Goal: Entertainment & Leisure: Consume media (video, audio)

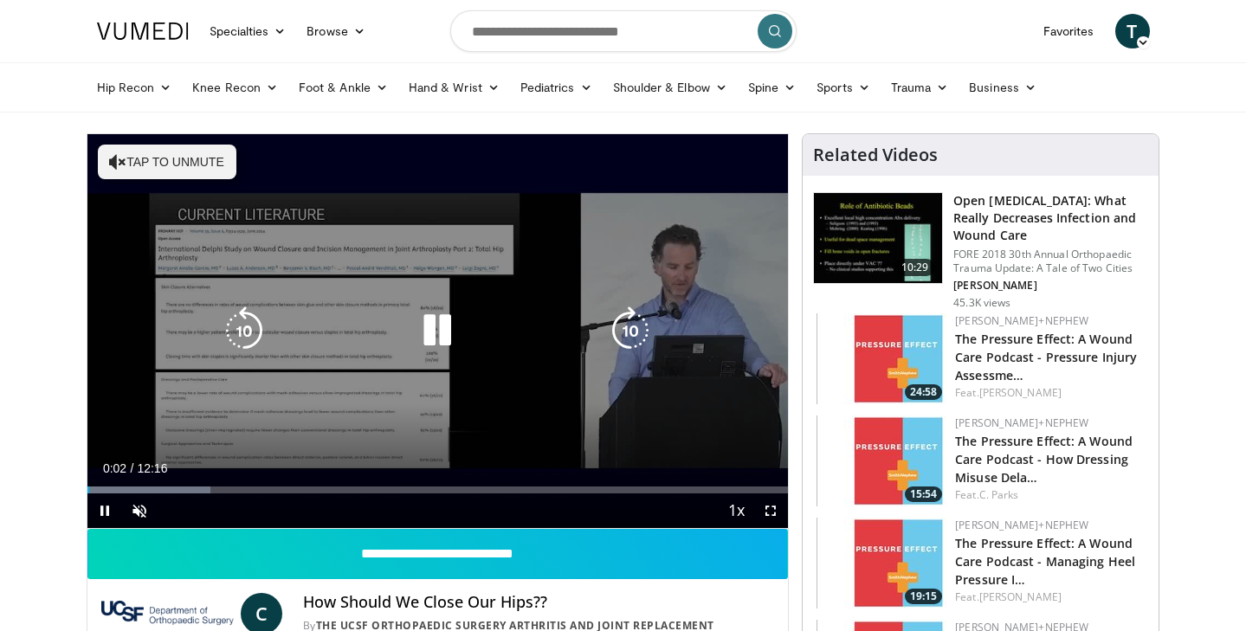
click at [456, 392] on div "10 seconds Tap to unmute" at bounding box center [438, 331] width 702 height 394
click at [434, 335] on icon "Video Player" at bounding box center [437, 331] width 49 height 49
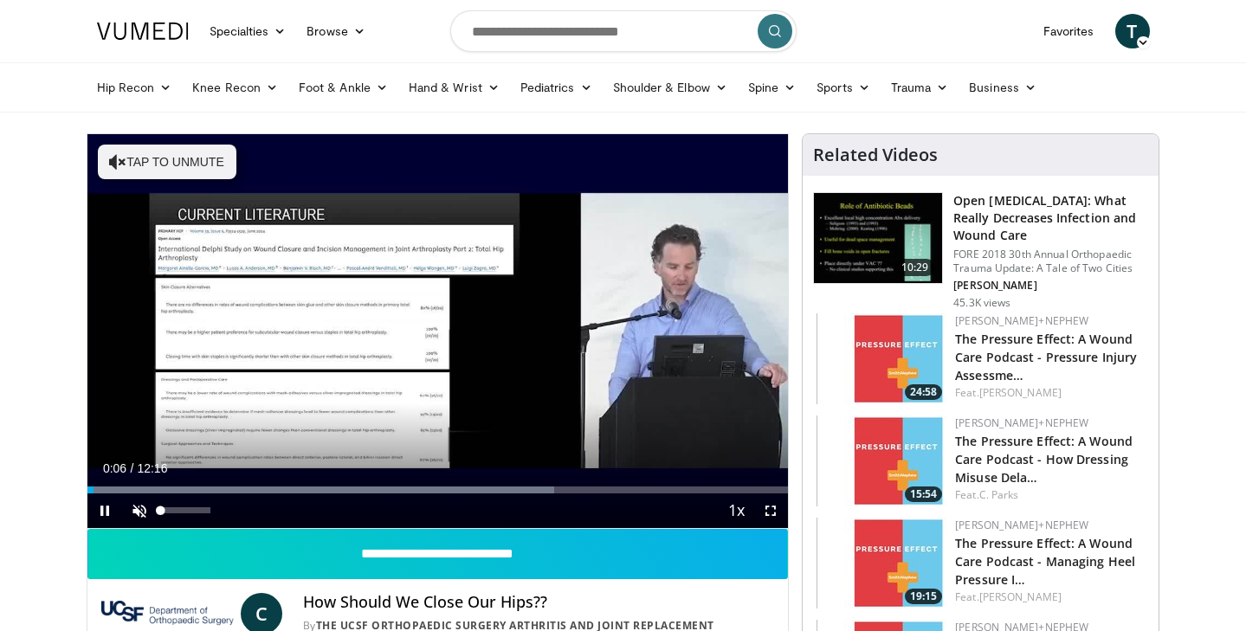
click at [141, 509] on span "Video Player" at bounding box center [139, 511] width 35 height 35
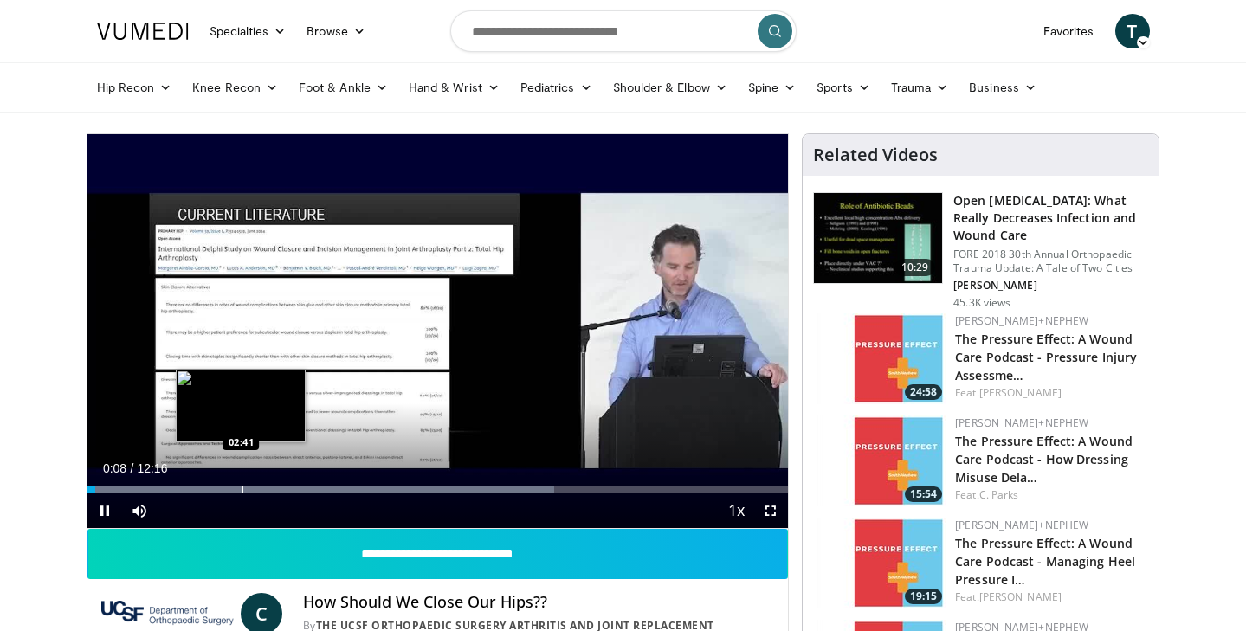
click at [242, 491] on div "Progress Bar" at bounding box center [243, 490] width 2 height 7
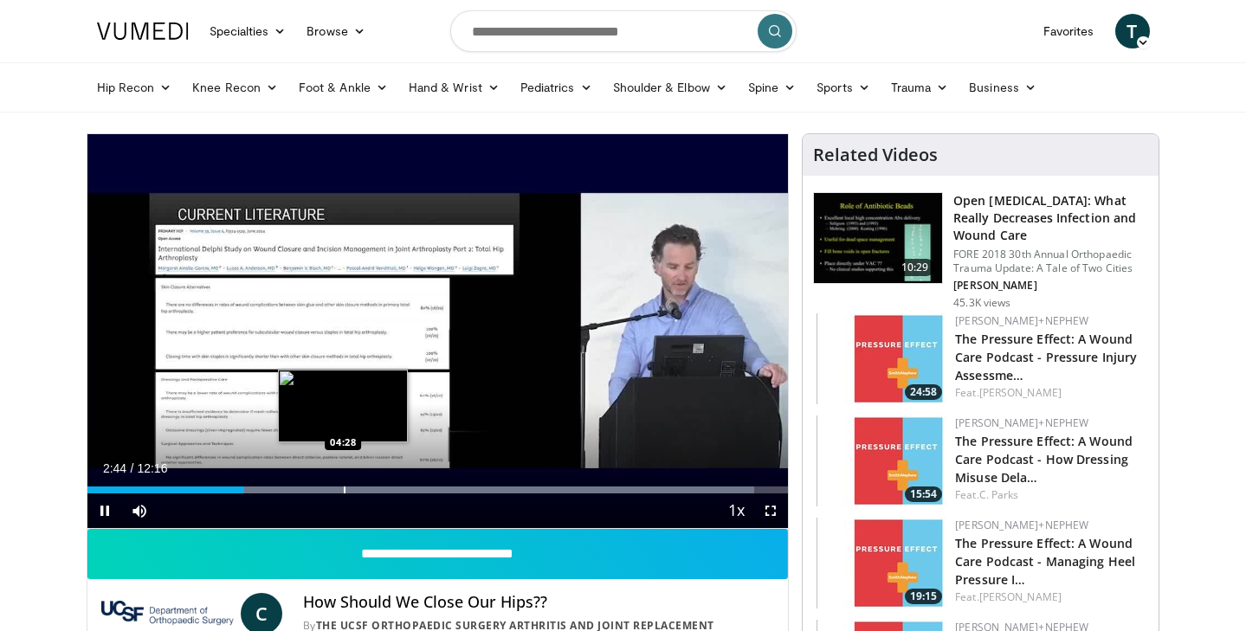
click at [344, 489] on div "Progress Bar" at bounding box center [345, 490] width 2 height 7
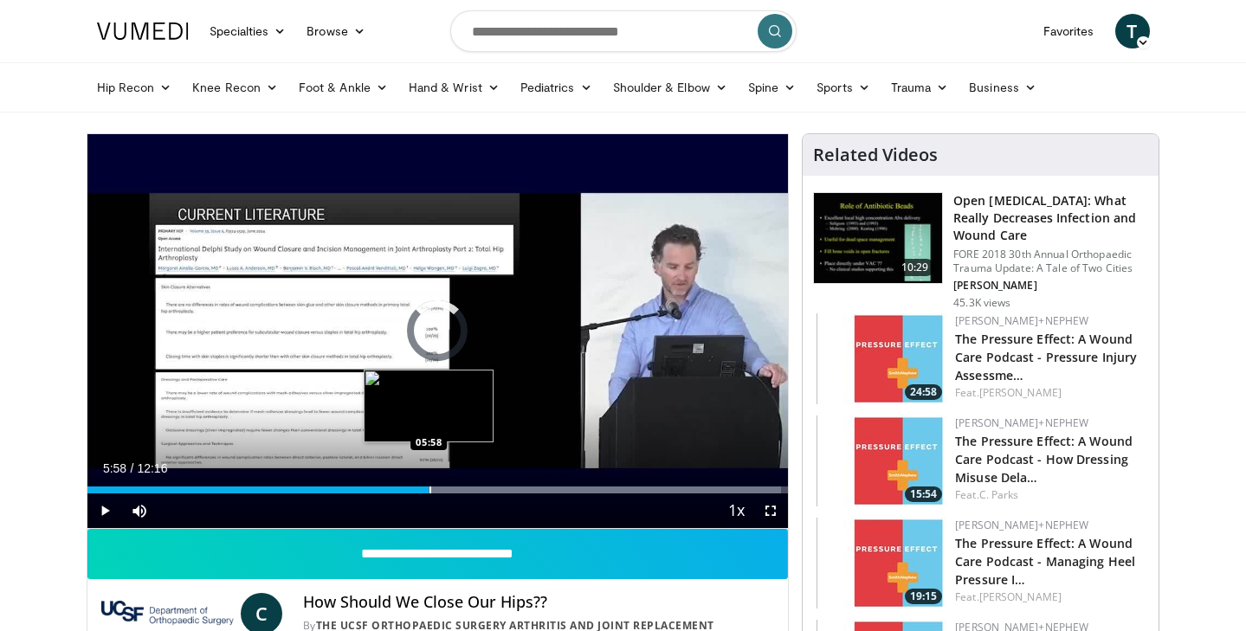
click at [430, 493] on div "Progress Bar" at bounding box center [431, 490] width 2 height 7
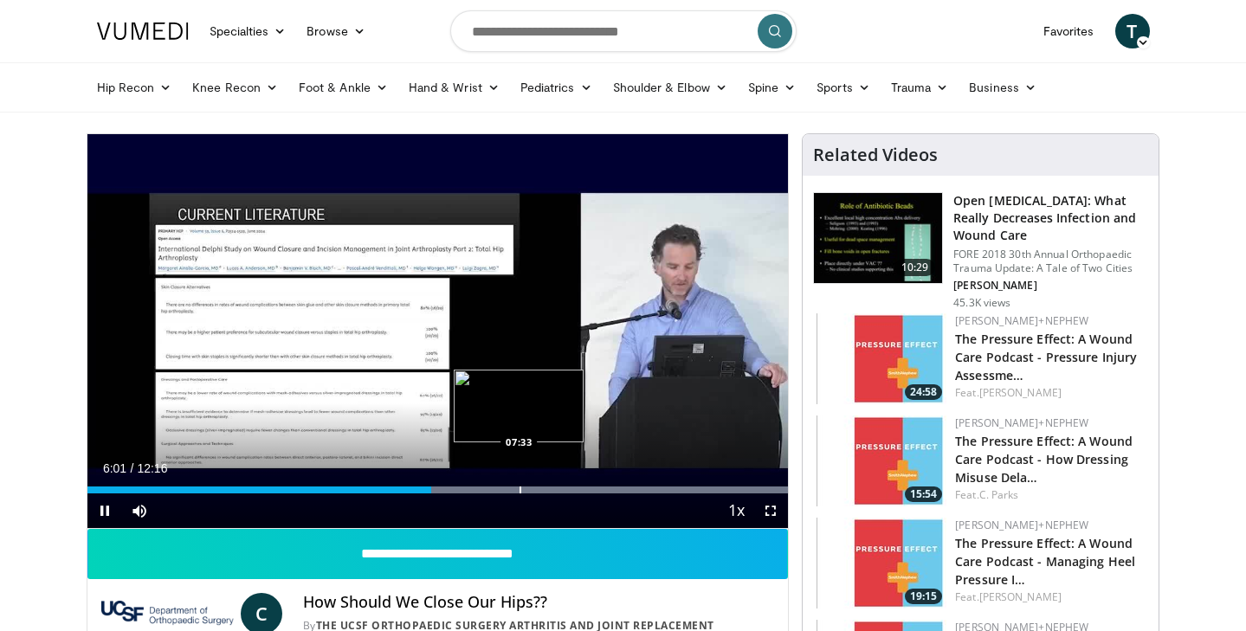
click at [520, 489] on div "Progress Bar" at bounding box center [521, 490] width 2 height 7
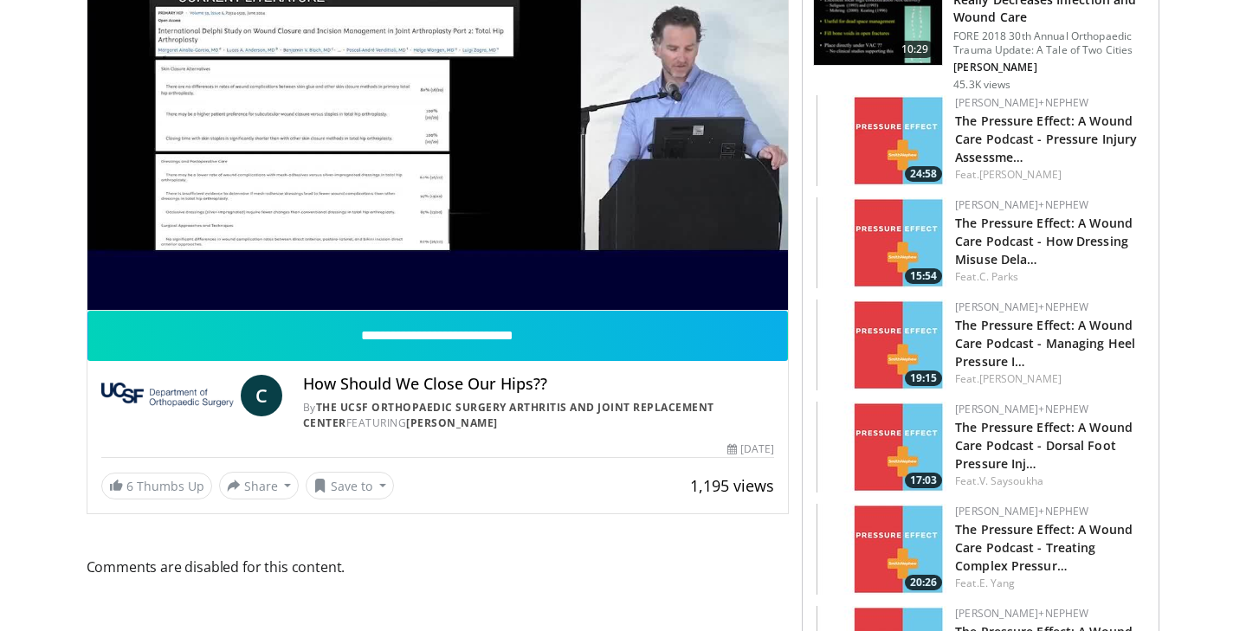
scroll to position [219, 0]
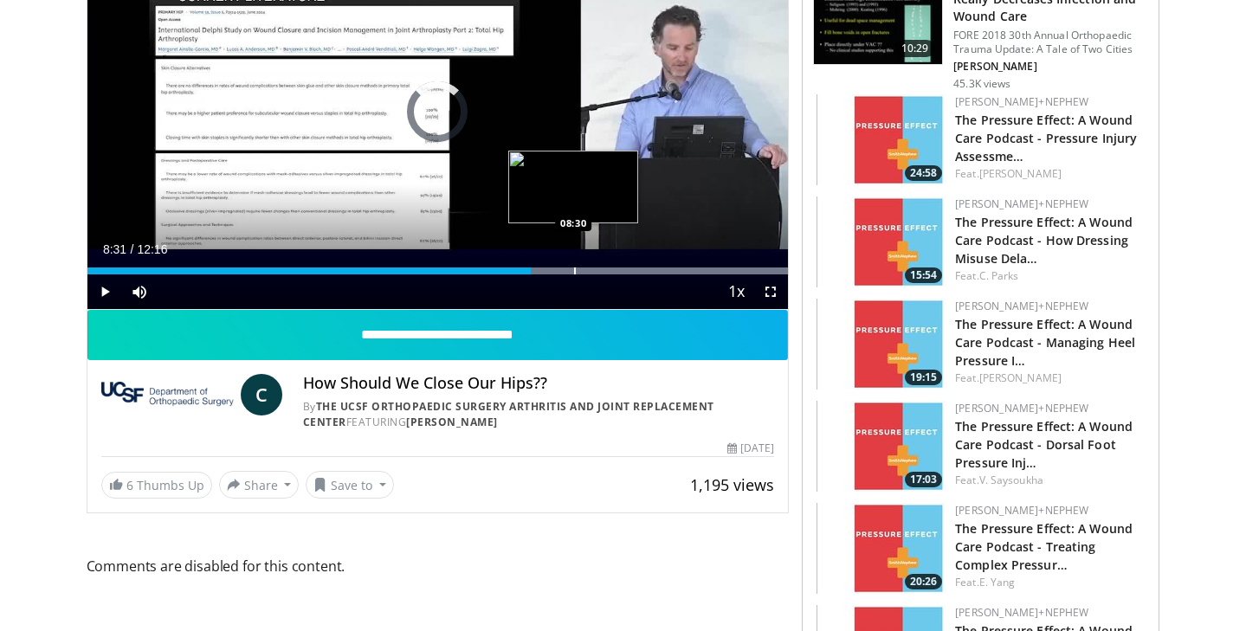
click at [574, 272] on div "Progress Bar" at bounding box center [575, 271] width 2 height 7
